Goal: Find specific page/section: Find specific page/section

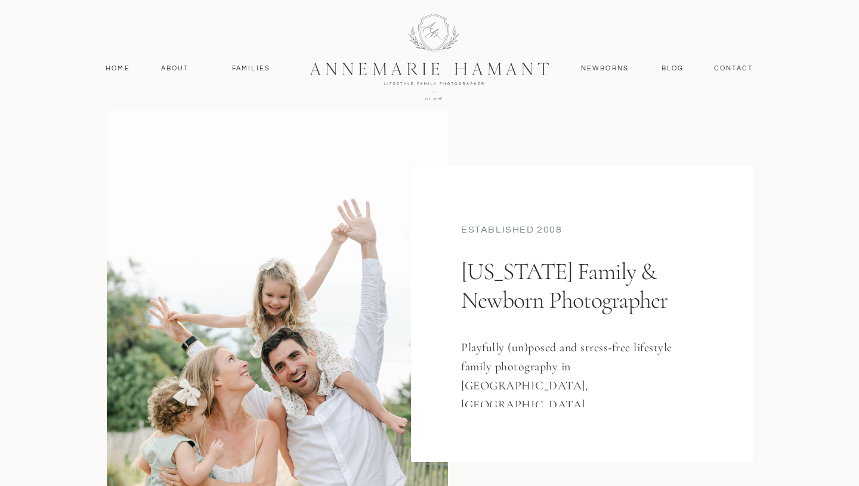
scroll to position [27, 0]
click at [590, 74] on div at bounding box center [429, 27] width 859 height 109
click at [595, 66] on nav "Newborns" at bounding box center [604, 68] width 57 height 11
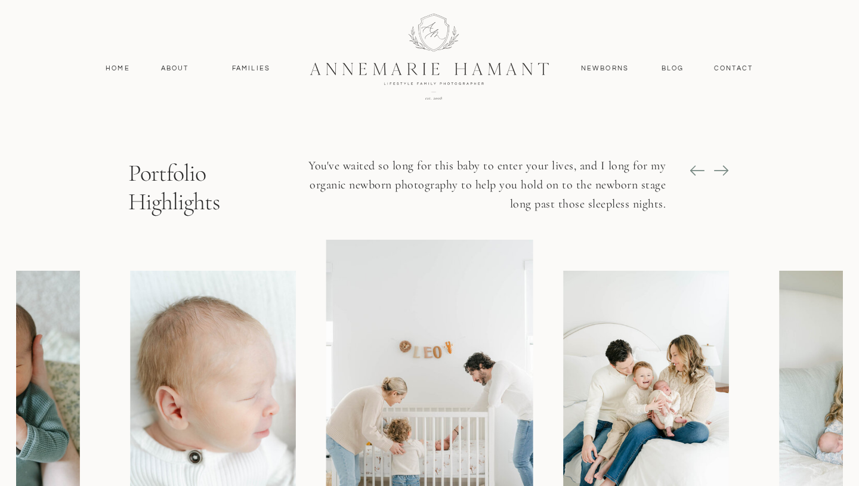
scroll to position [1009, 0]
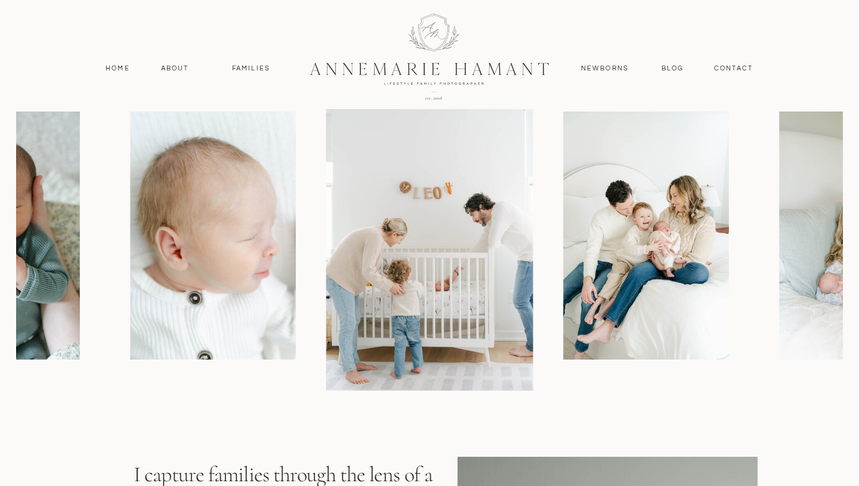
click at [519, 348] on img at bounding box center [429, 236] width 207 height 310
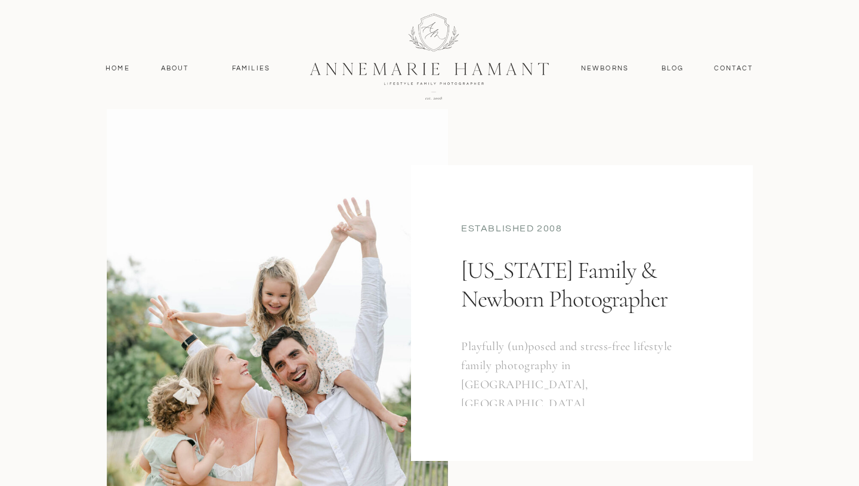
scroll to position [27, 0]
click at [590, 67] on nav "Newborns" at bounding box center [604, 68] width 57 height 11
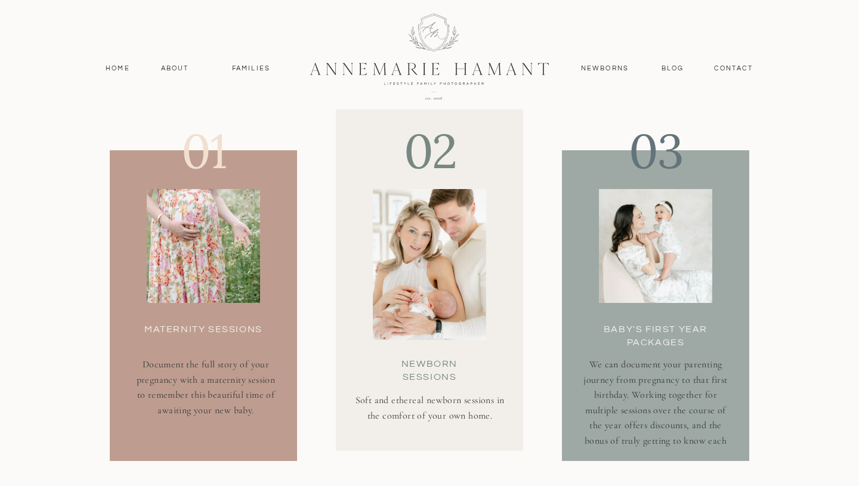
scroll to position [3295, 0]
click at [429, 377] on h3 "Newborn Sessions" at bounding box center [429, 370] width 93 height 24
